Goal: Check status

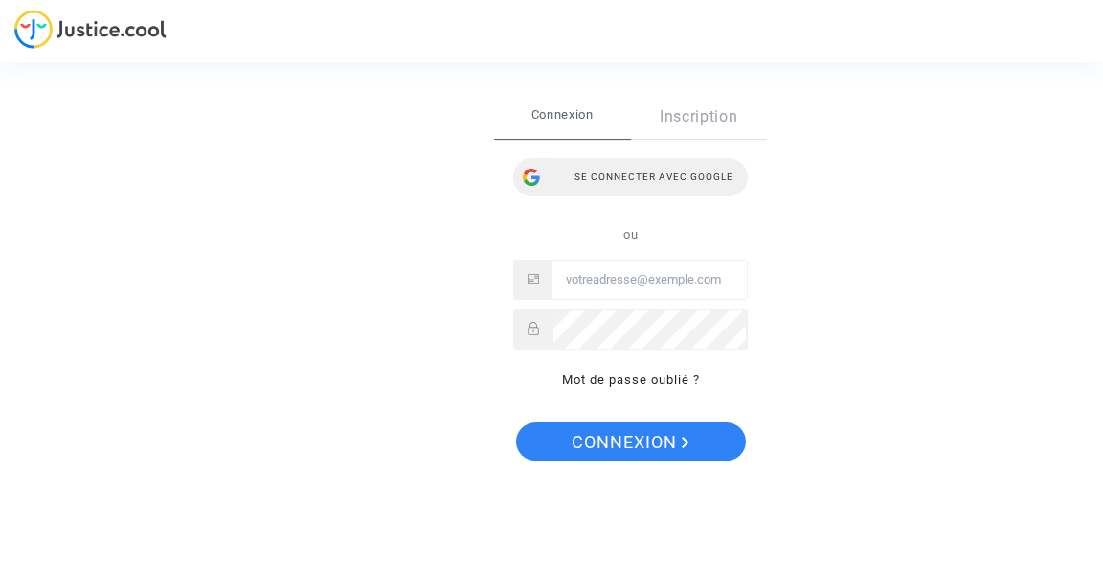
click at [639, 172] on div "Se connecter avec Google" at bounding box center [630, 177] width 235 height 38
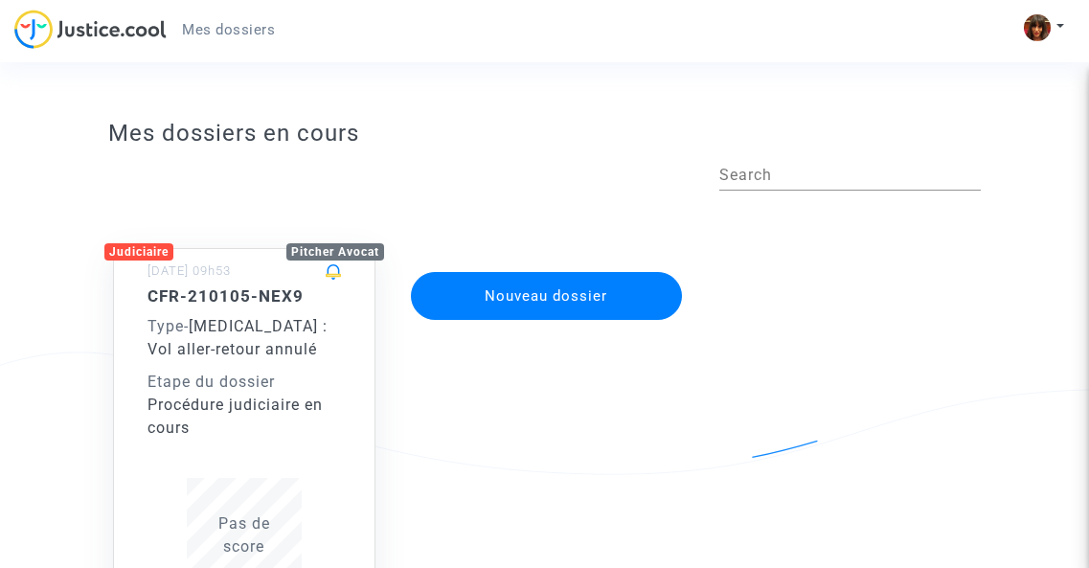
click at [261, 347] on span "[MEDICAL_DATA] : Vol aller-retour annulé" at bounding box center [237, 337] width 180 height 41
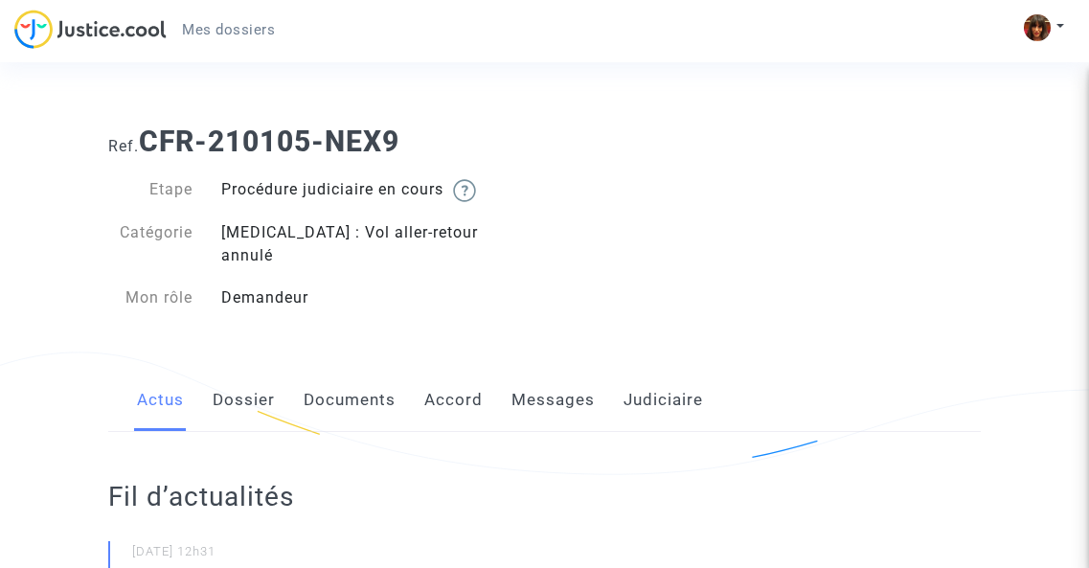
click at [237, 391] on link "Dossier" at bounding box center [244, 400] width 62 height 63
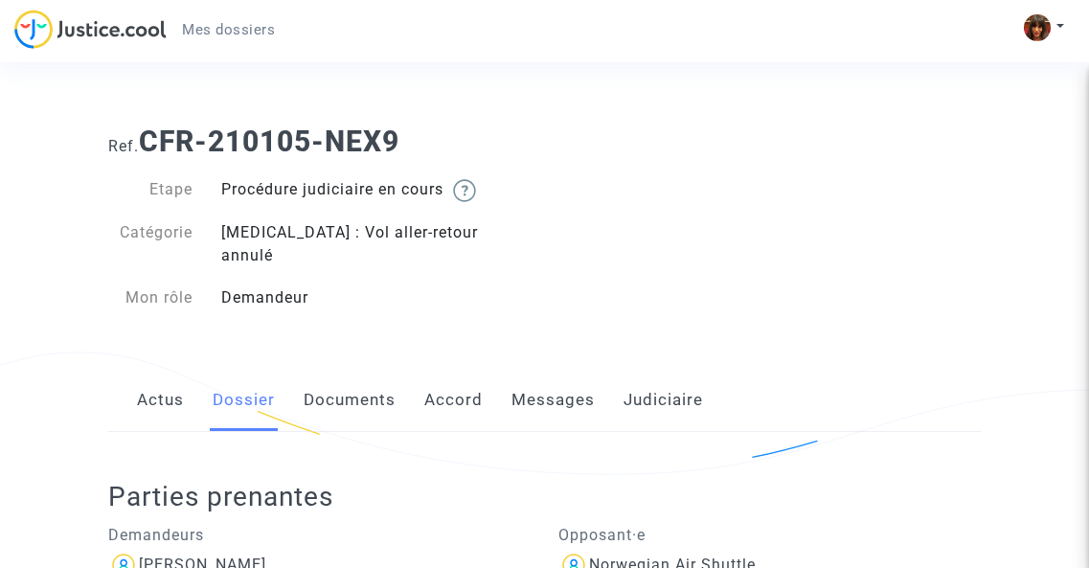
scroll to position [287, 0]
